Goal: Navigation & Orientation: Understand site structure

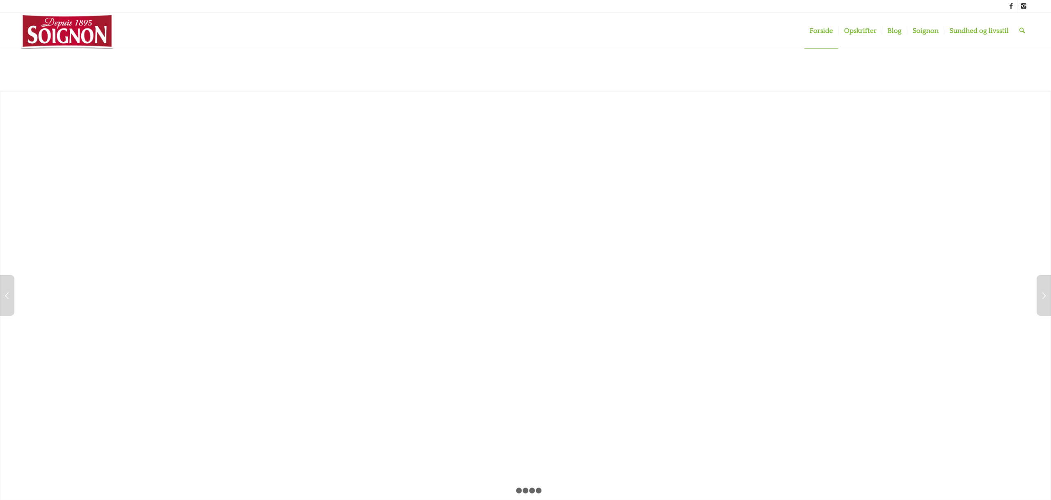
click at [816, 30] on span "Forside" at bounding box center [818, 30] width 29 height 7
click at [920, 30] on span "Soignon" at bounding box center [923, 30] width 32 height 7
